Goal: Obtain resource: Download file/media

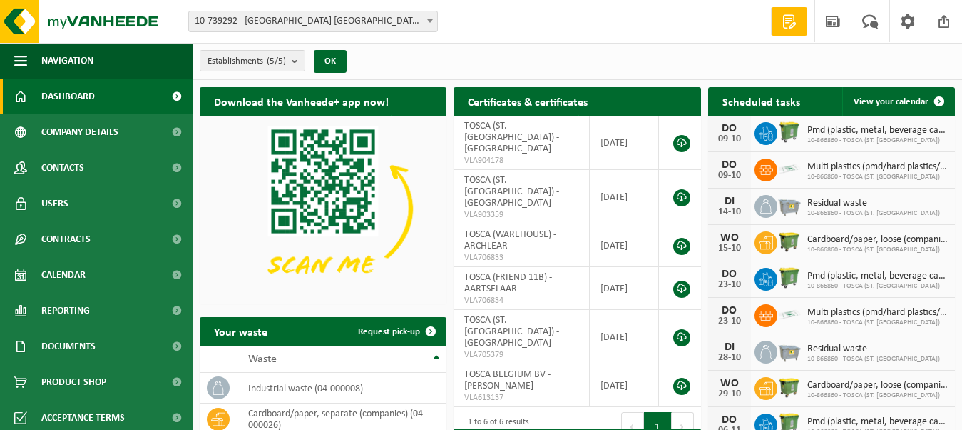
click at [574, 18] on div "Establishment: 10-739292 - [GEOGRAPHIC_DATA] [GEOGRAPHIC_DATA] BV - [PERSON_NAM…" at bounding box center [481, 22] width 962 height 44
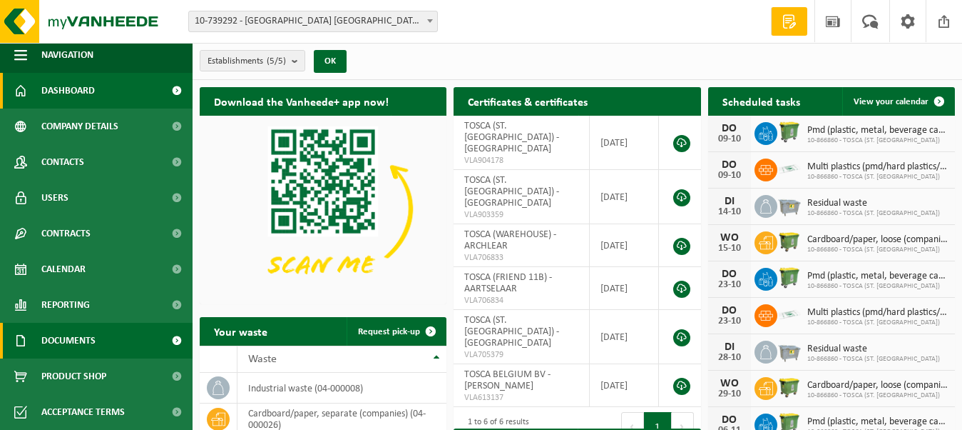
click at [81, 335] on span "Documents" at bounding box center [68, 340] width 54 height 36
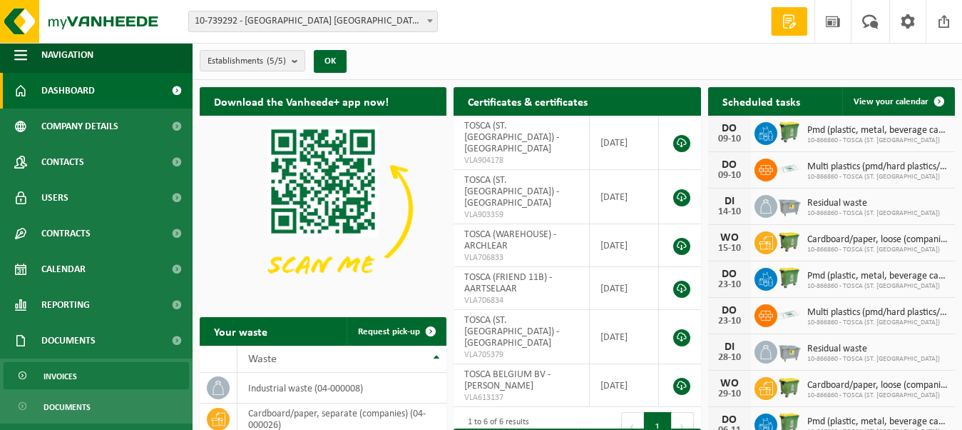
click at [66, 372] on span "Invoices" at bounding box center [61, 375] width 34 height 27
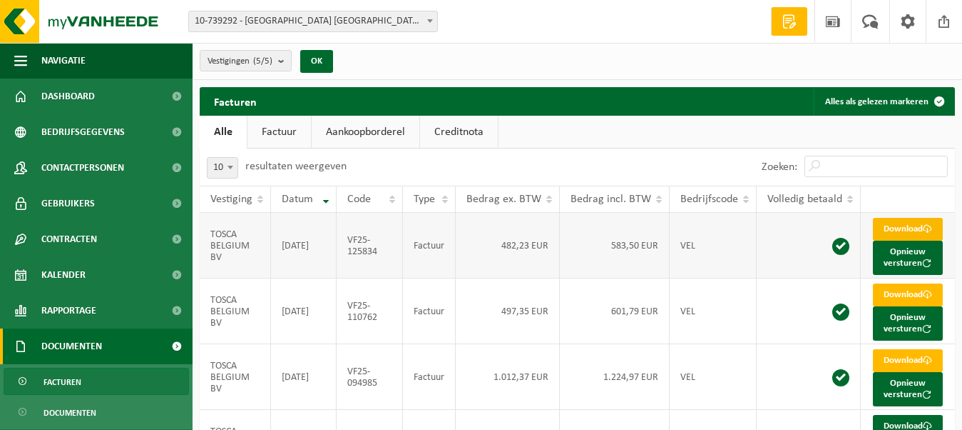
click at [903, 233] on link "Download" at bounding box center [908, 229] width 70 height 23
click at [952, 19] on span at bounding box center [944, 21] width 21 height 42
